Goal: Book appointment/travel/reservation

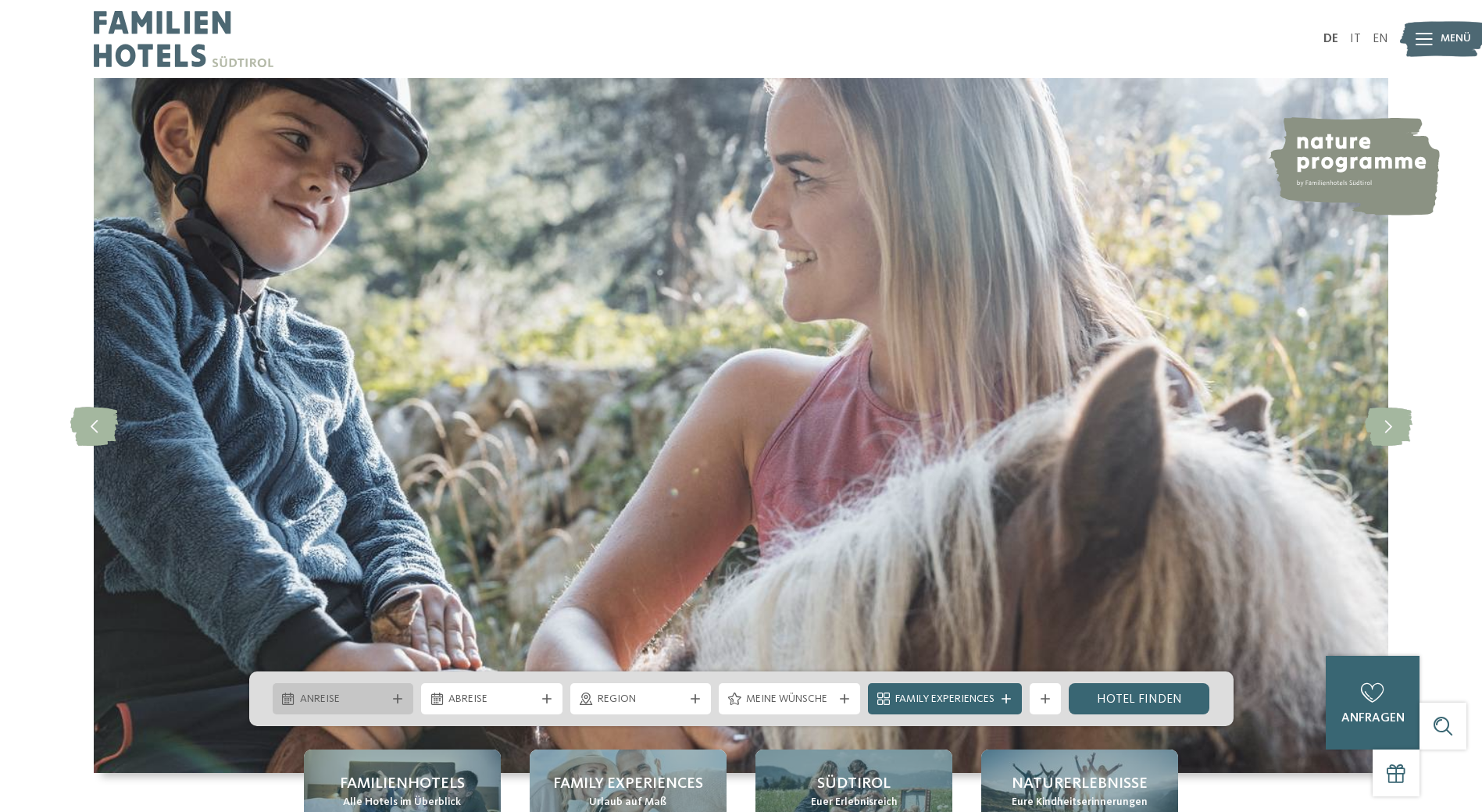
click at [340, 691] on span "Anreise" at bounding box center [343, 699] width 86 height 15
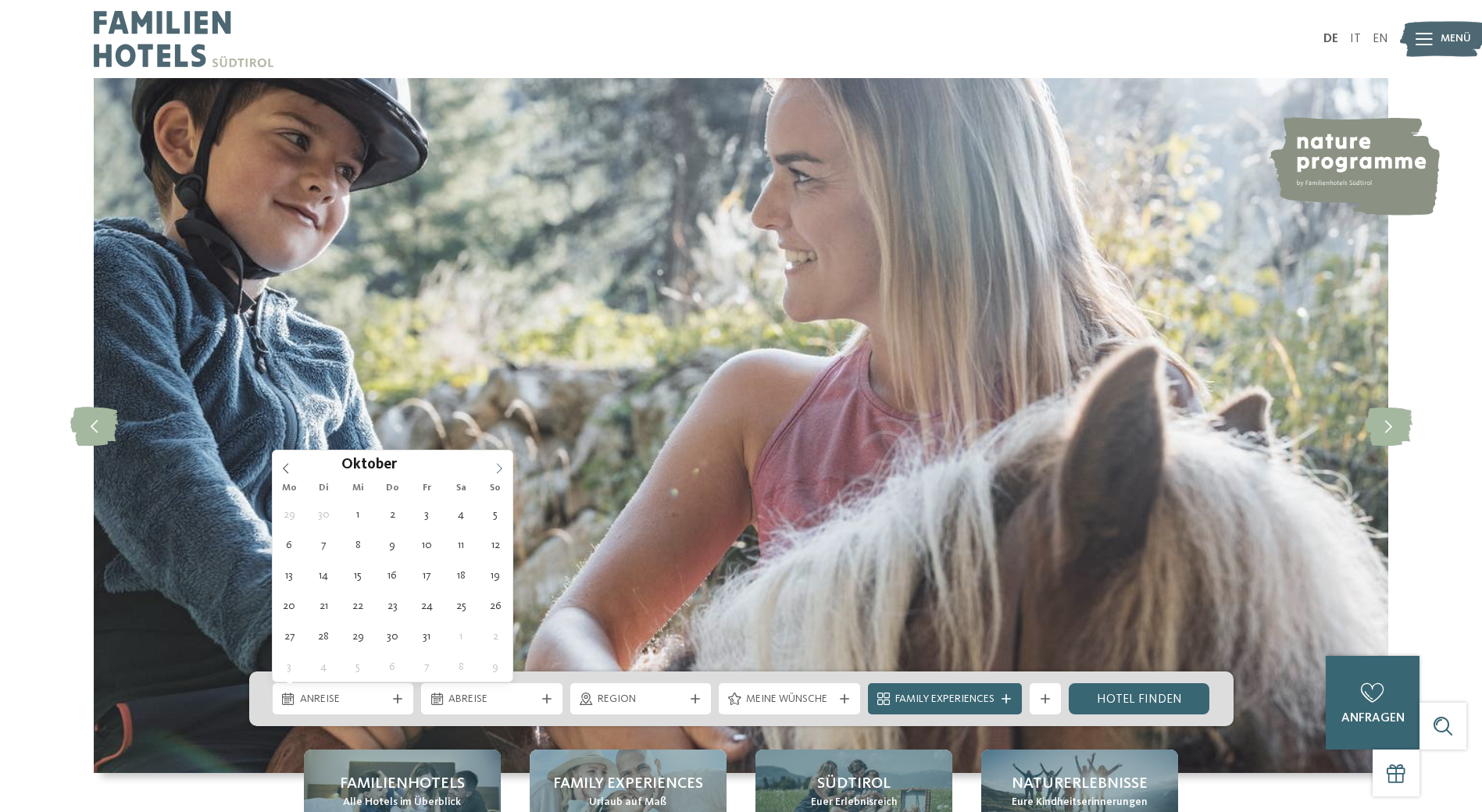
click at [503, 465] on icon at bounding box center [499, 468] width 11 height 11
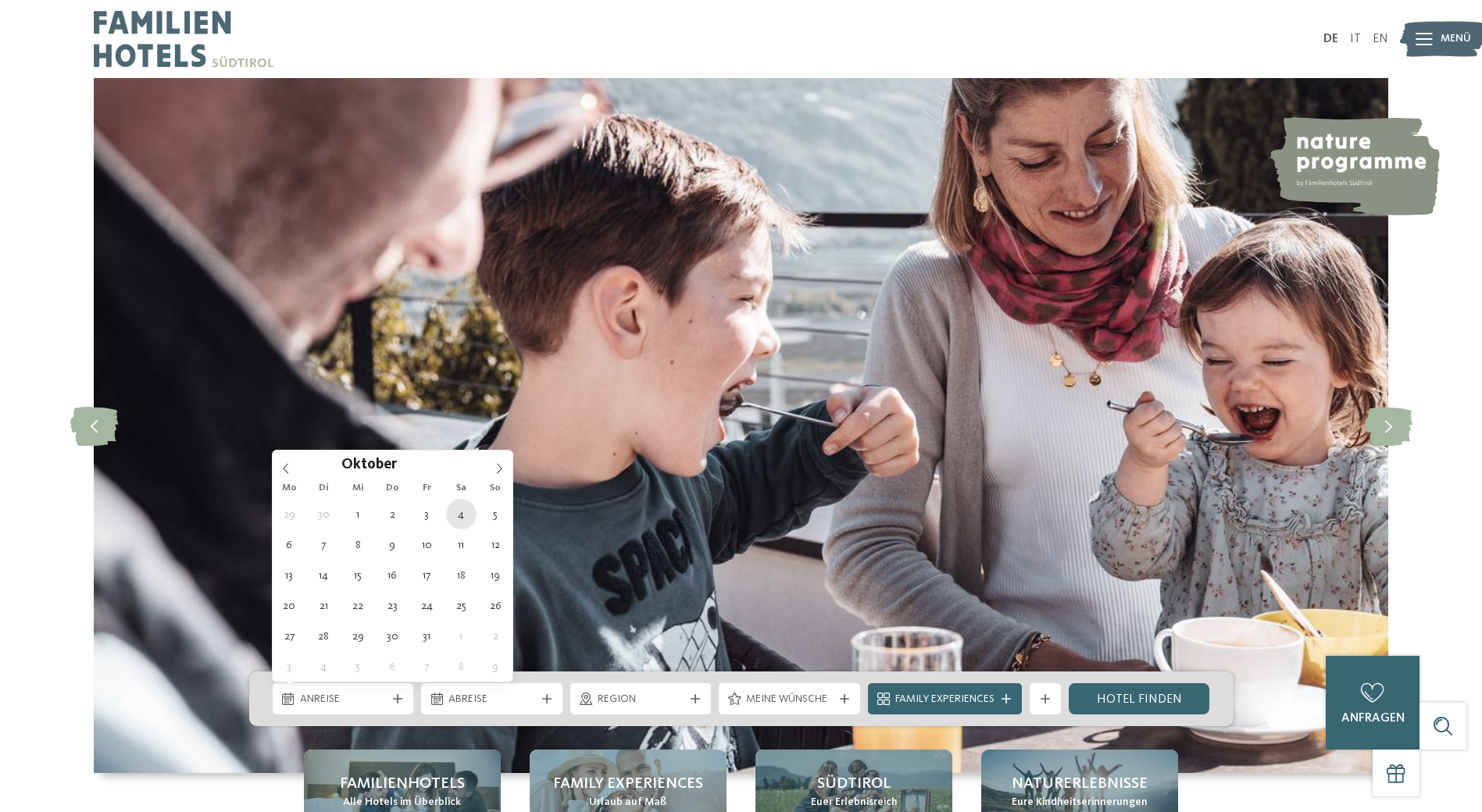
type div "[DATE]"
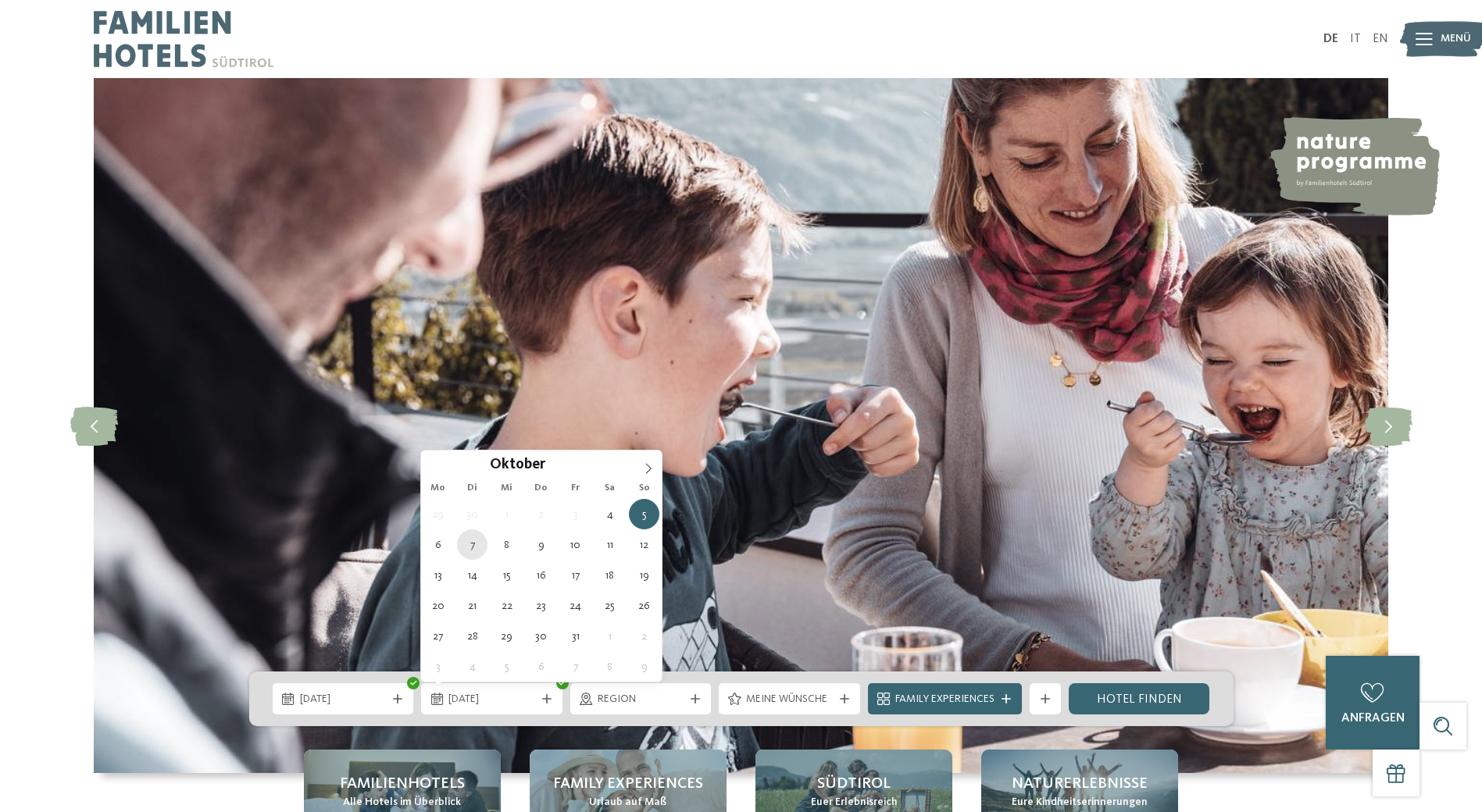
type div "[DATE]"
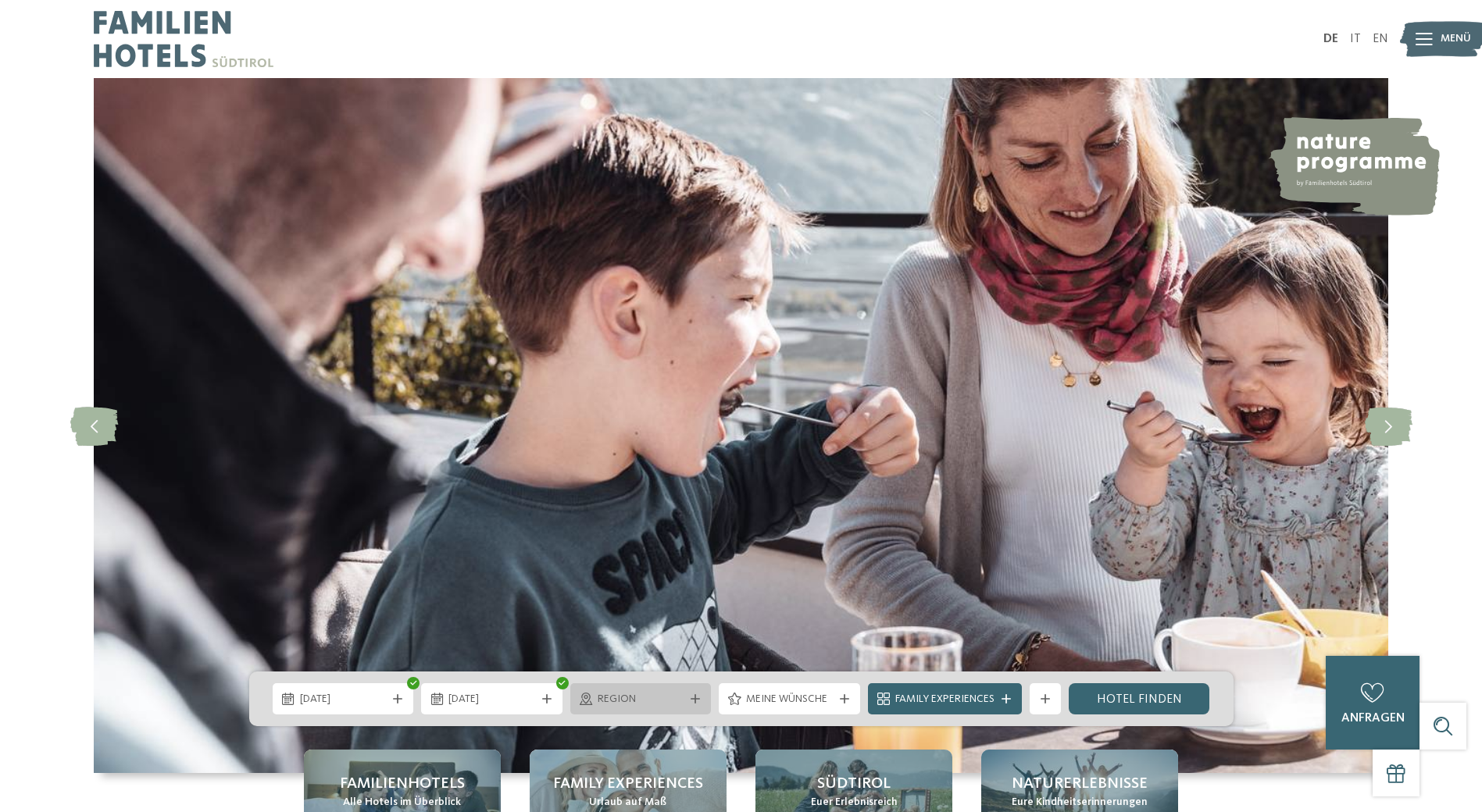
click at [644, 706] on span "Region" at bounding box center [641, 699] width 86 height 15
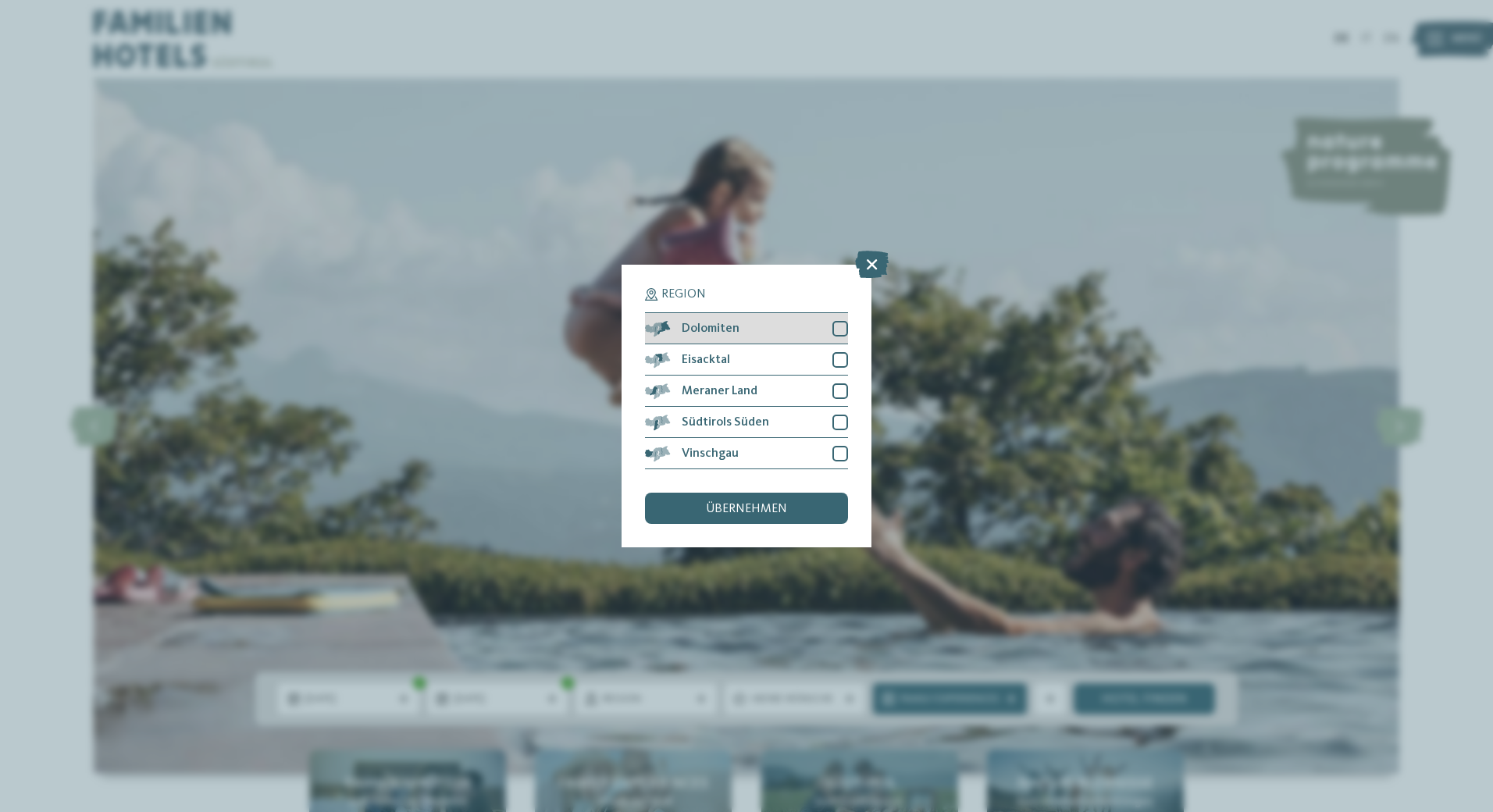
click at [843, 327] on div at bounding box center [841, 328] width 15 height 15
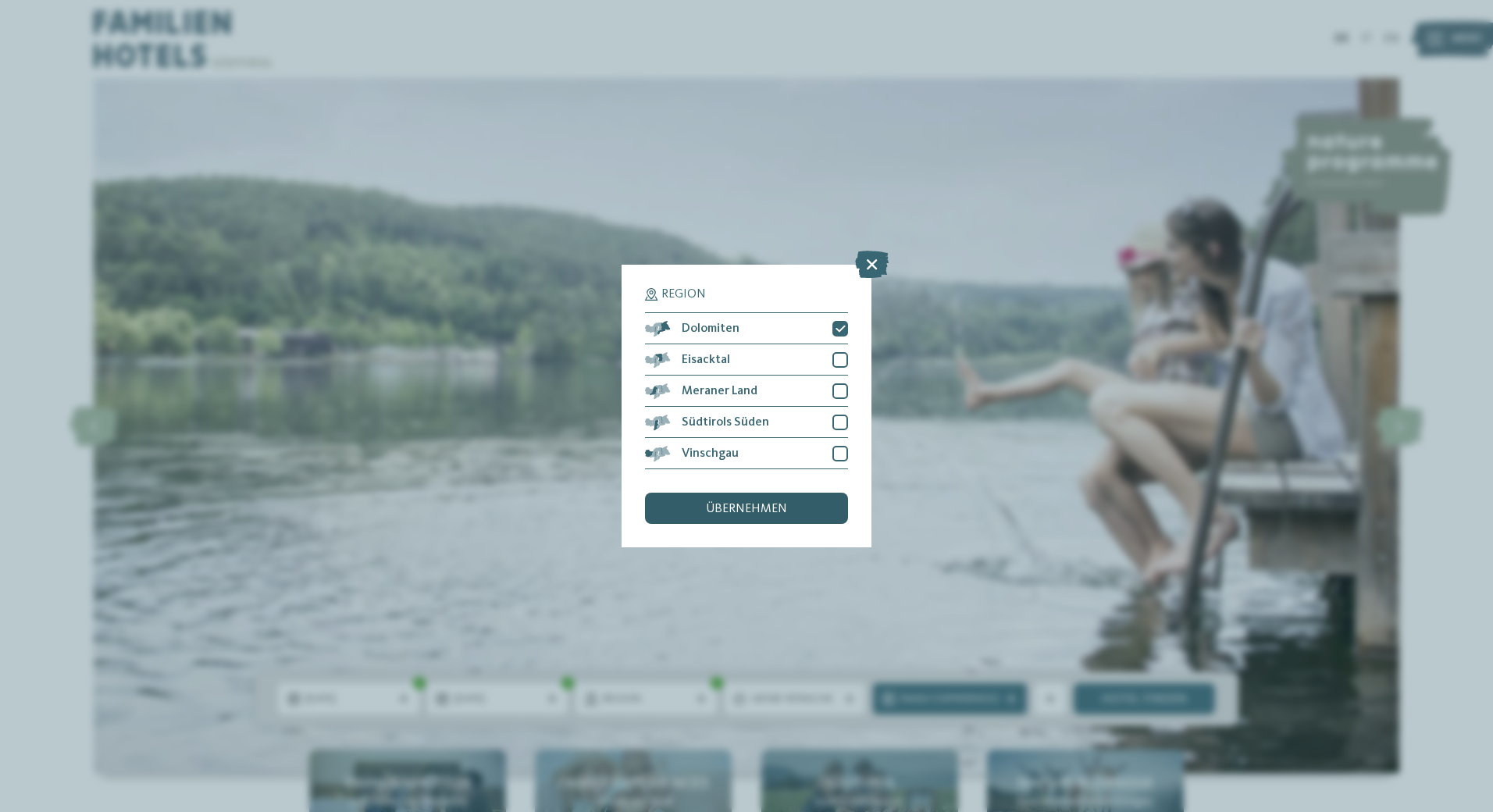
click at [763, 505] on span "übernehmen" at bounding box center [746, 509] width 81 height 13
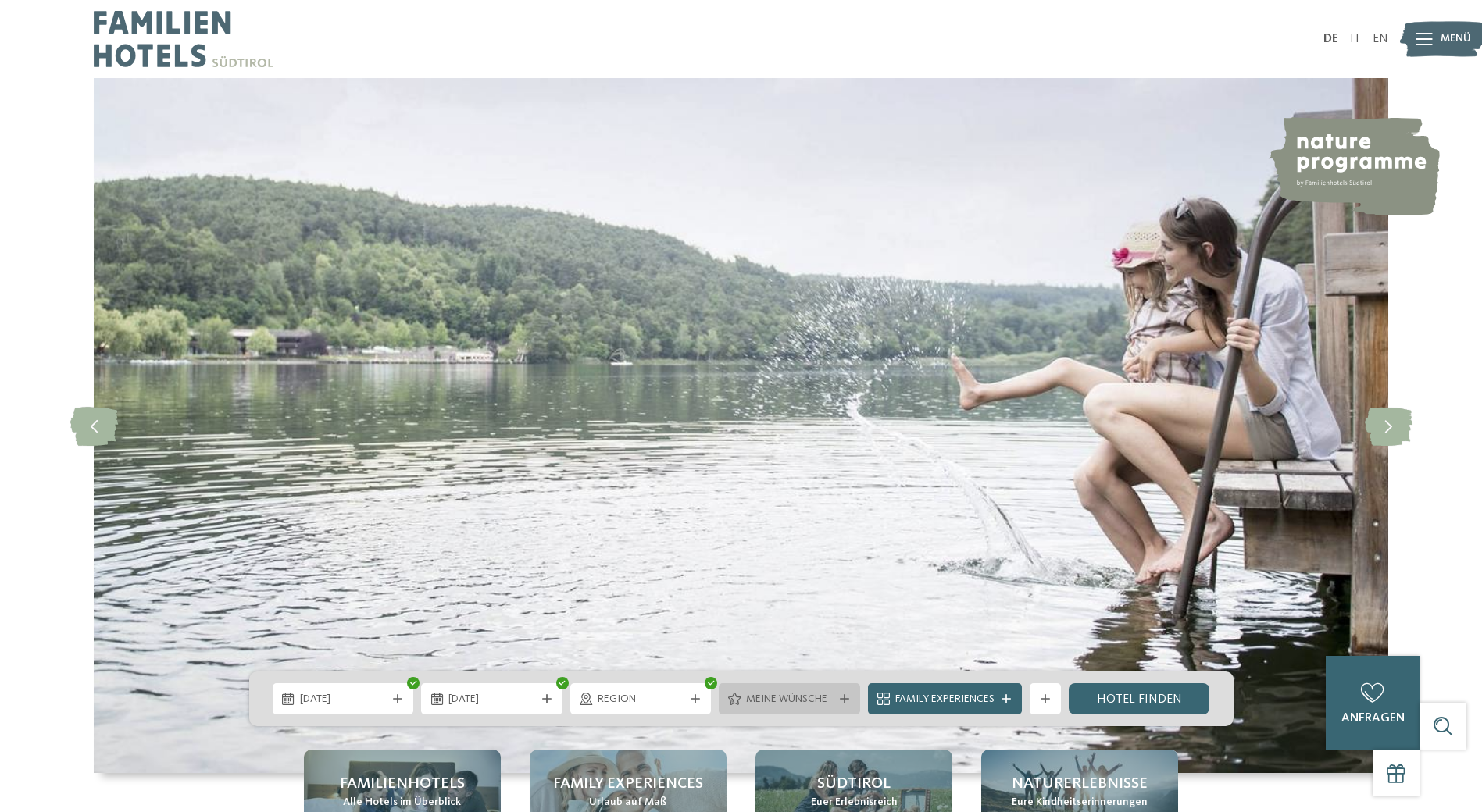
click at [784, 691] on span "Meine Wünsche" at bounding box center [788, 699] width 86 height 15
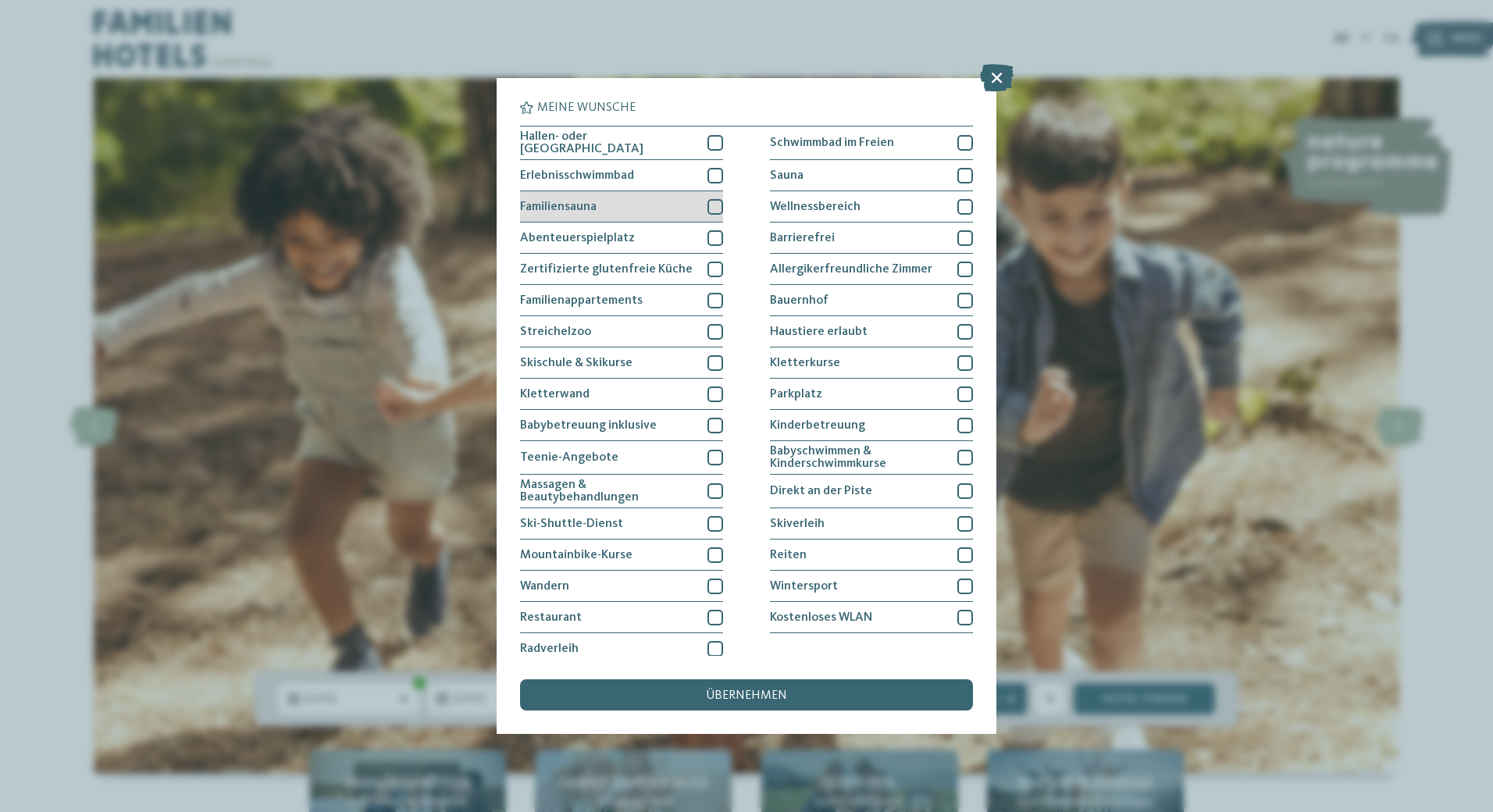
click at [711, 208] on div at bounding box center [716, 207] width 15 height 15
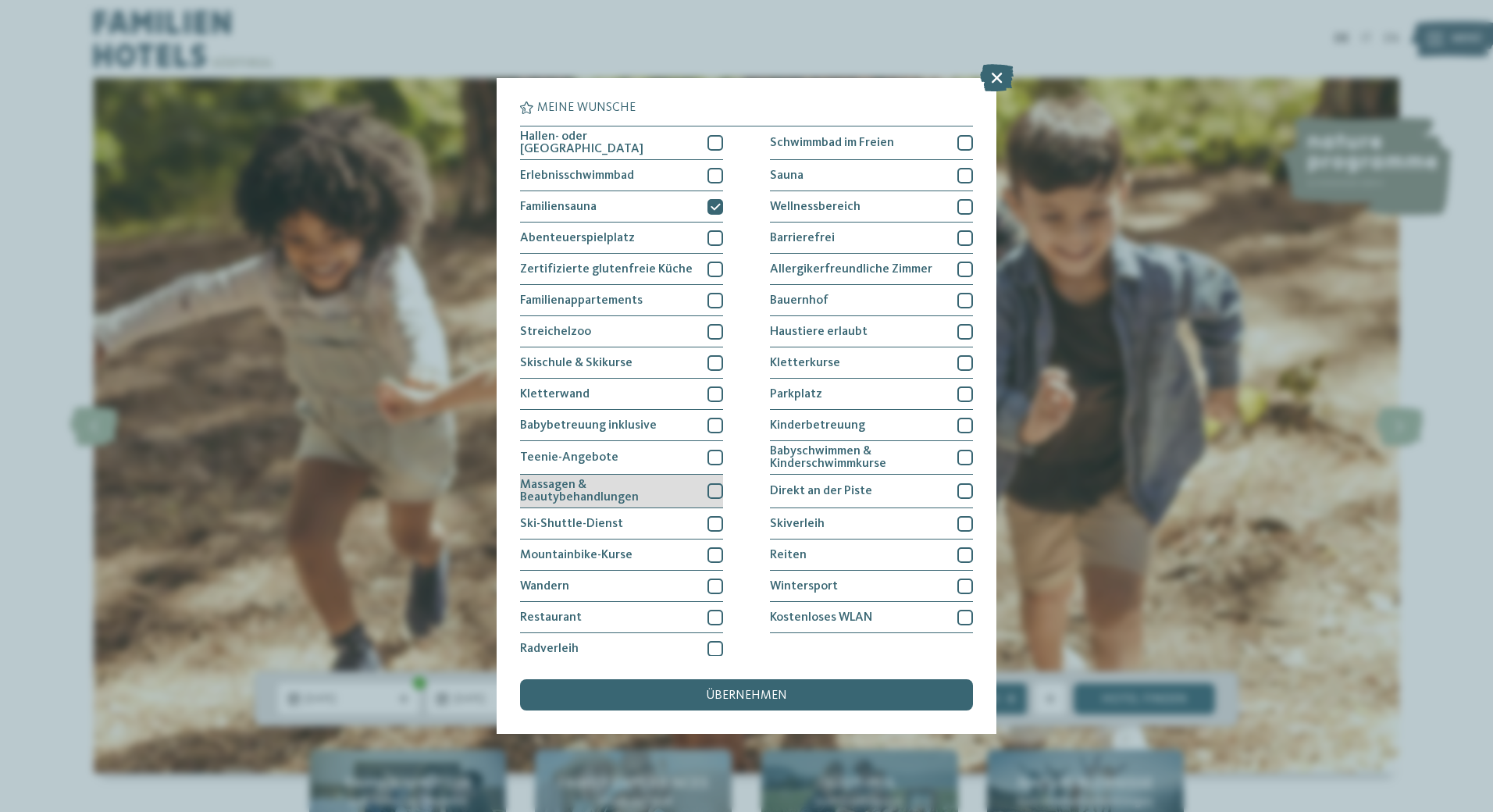
click at [711, 491] on div at bounding box center [716, 491] width 15 height 15
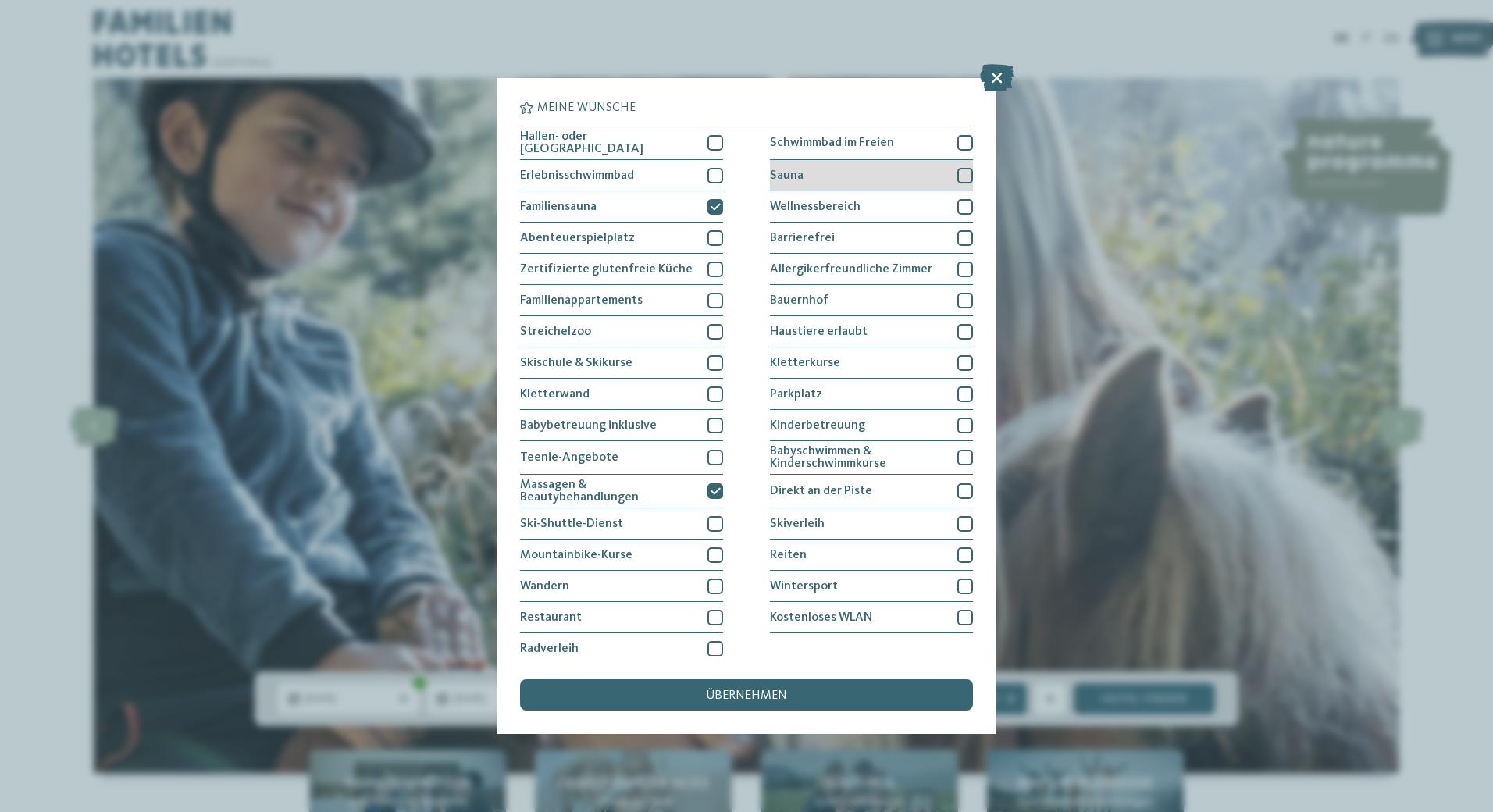
click at [854, 176] on div "Sauna" at bounding box center [871, 175] width 203 height 32
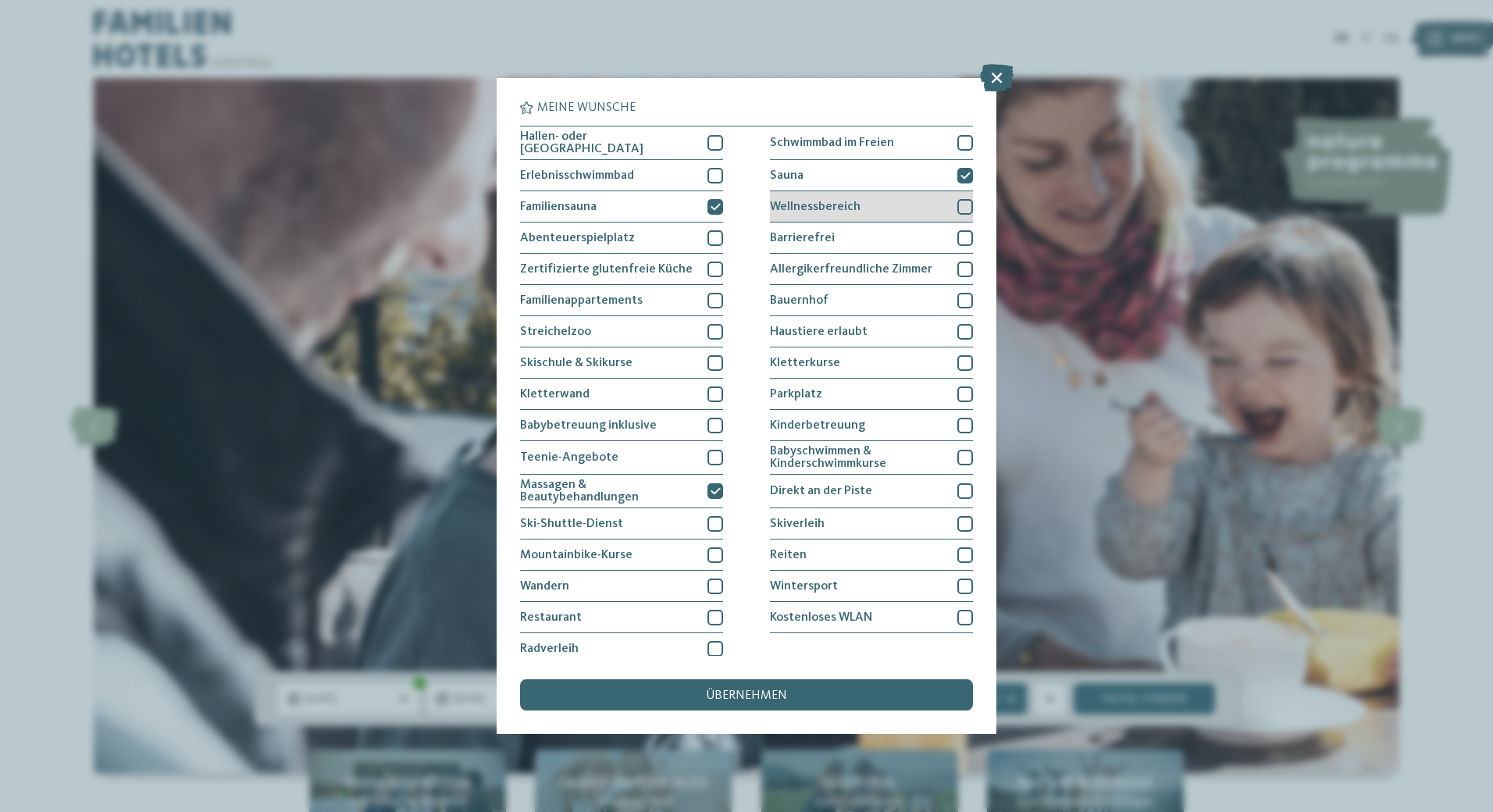
click at [903, 198] on div "Wellnessbereich" at bounding box center [871, 207] width 203 height 32
click at [798, 698] on div "übernehmen" at bounding box center [746, 695] width 453 height 32
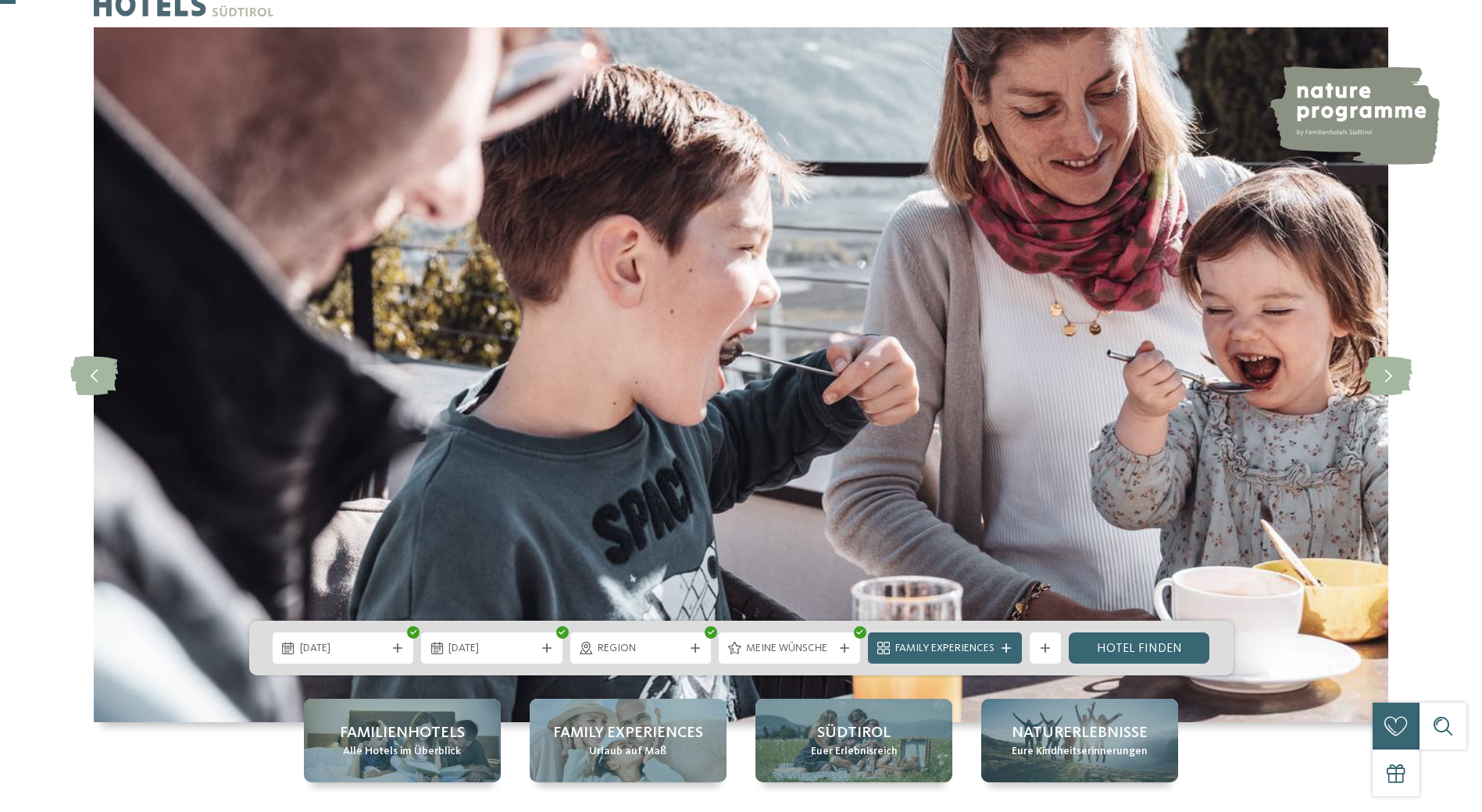
scroll to position [78, 0]
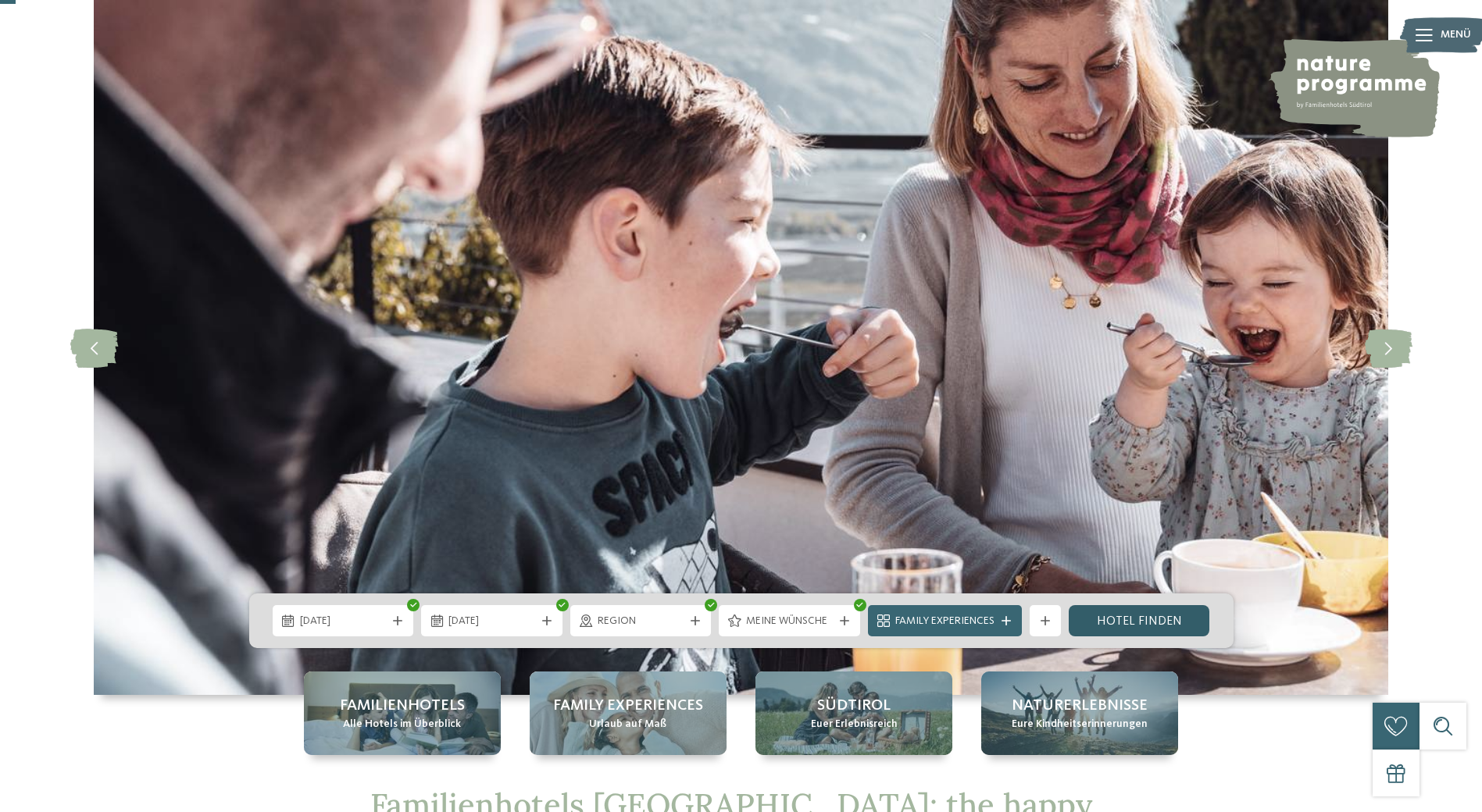
click at [1164, 619] on link "Hotel finden" at bounding box center [1138, 621] width 141 height 32
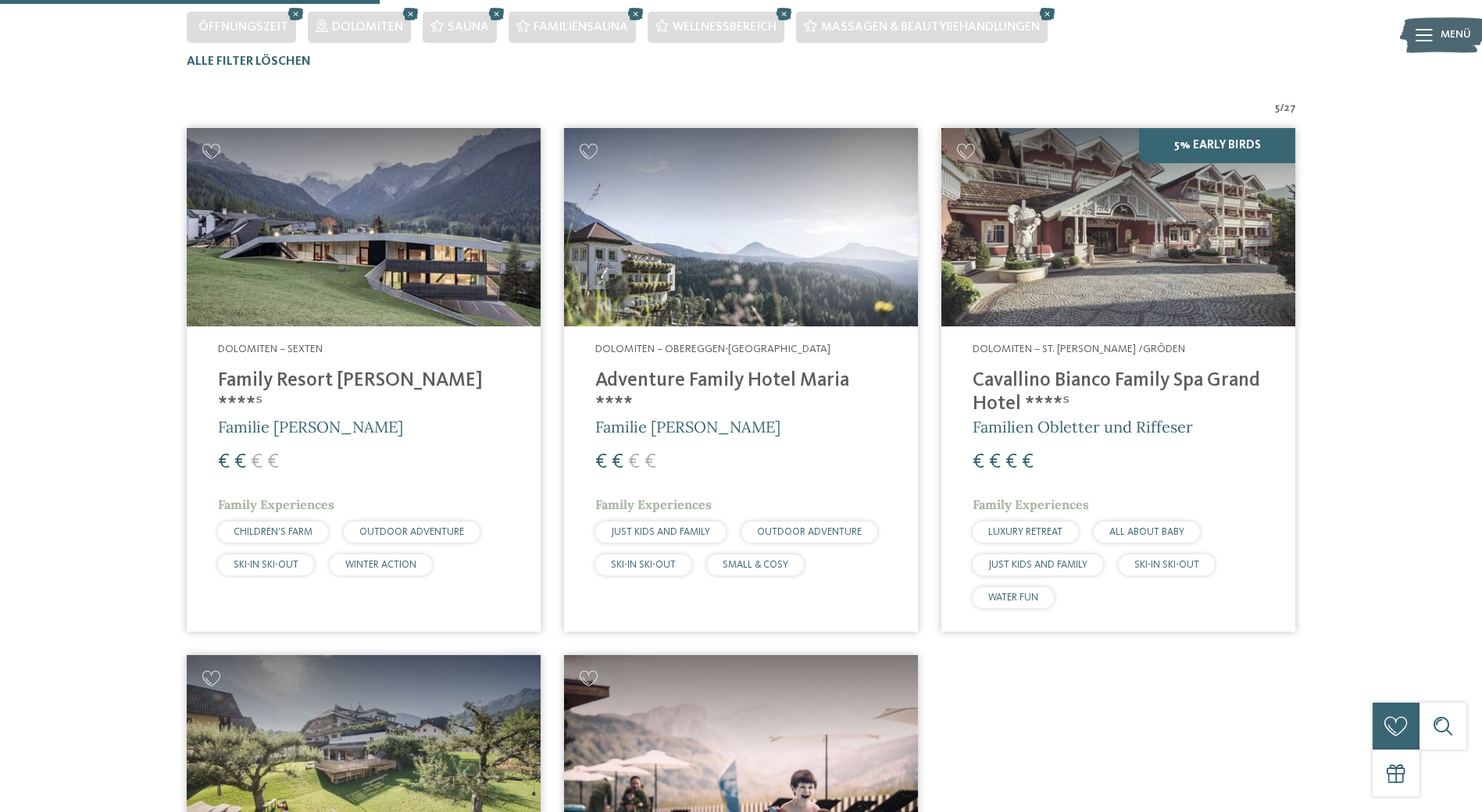
scroll to position [434, 0]
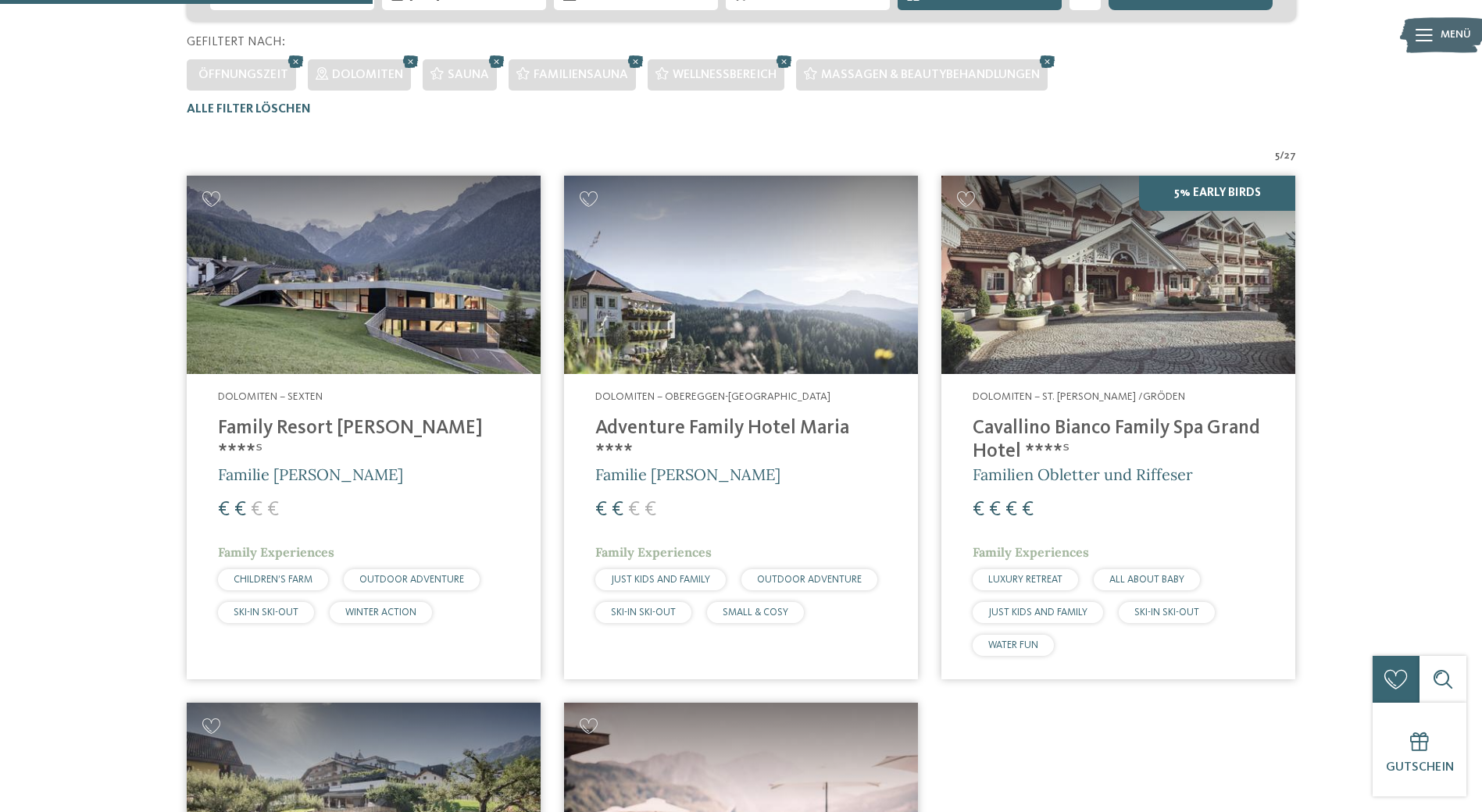
click at [729, 316] on img at bounding box center [741, 275] width 354 height 199
